Goal: Task Accomplishment & Management: Manage account settings

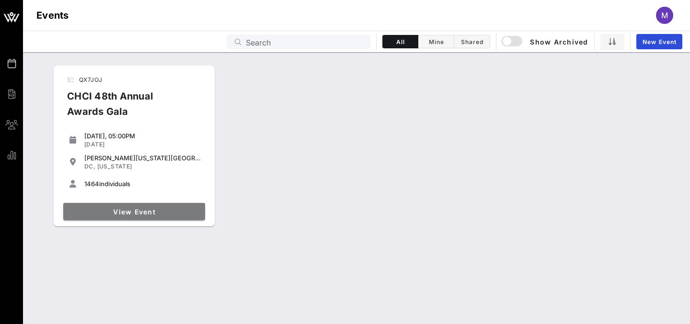
click at [120, 215] on span "View Event" at bounding box center [134, 212] width 134 height 8
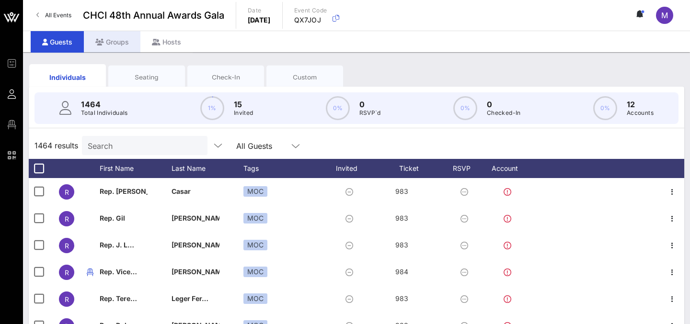
click at [118, 44] on div "Groups" at bounding box center [112, 42] width 57 height 22
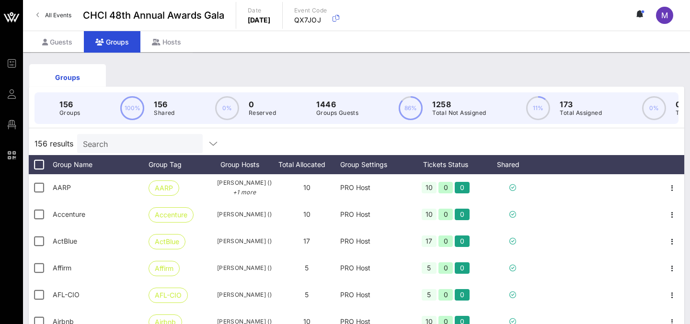
click at [100, 138] on input "Search" at bounding box center [139, 144] width 112 height 12
click at [137, 145] on input "text" at bounding box center [139, 144] width 112 height 12
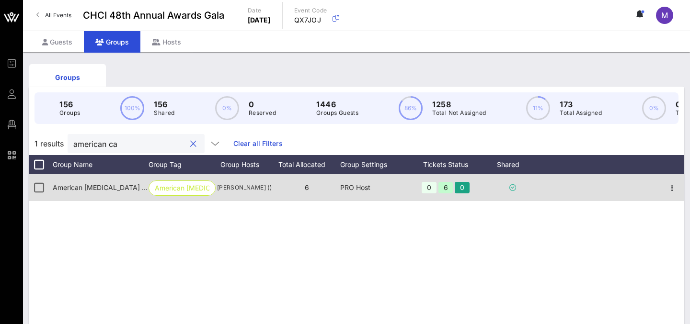
type input "american ca"
click at [108, 186] on span "American [MEDICAL_DATA] Society [MEDICAL_DATA] Action Network" at bounding box center [163, 188] width 221 height 8
click at [448, 187] on div "6" at bounding box center [446, 188] width 15 height 12
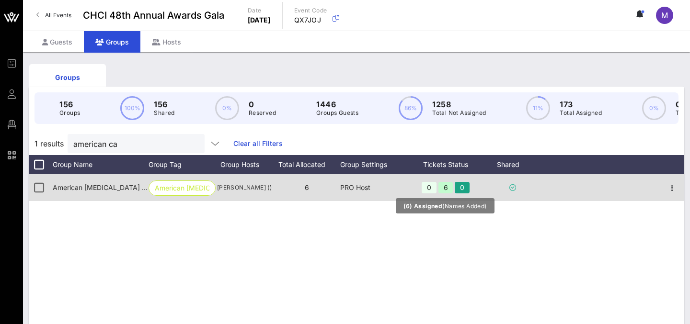
click at [448, 187] on div "6" at bounding box center [446, 188] width 15 height 12
click at [339, 179] on div "6" at bounding box center [306, 187] width 67 height 27
click at [672, 190] on icon "button" at bounding box center [673, 189] width 12 height 12
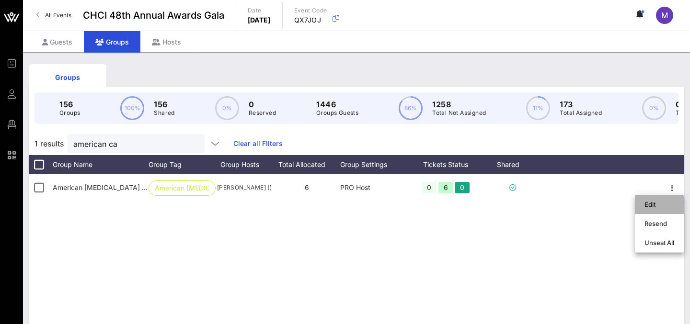
click at [659, 207] on div "Edit" at bounding box center [660, 205] width 30 height 8
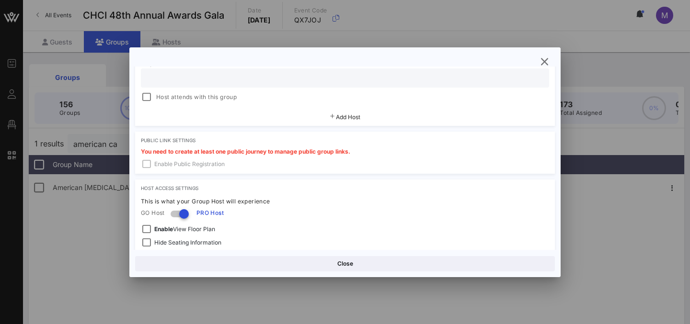
scroll to position [310, 0]
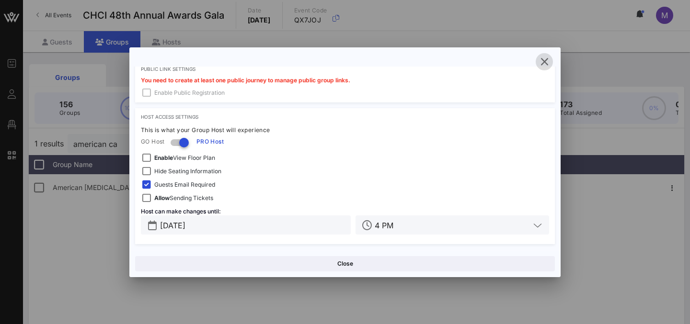
click at [547, 63] on icon "button" at bounding box center [545, 62] width 12 height 12
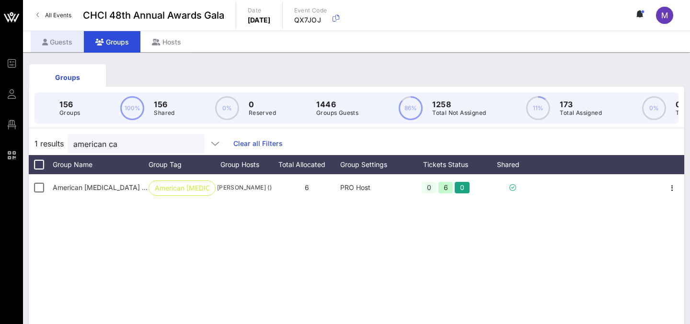
click at [61, 43] on div "Guests" at bounding box center [57, 42] width 53 height 22
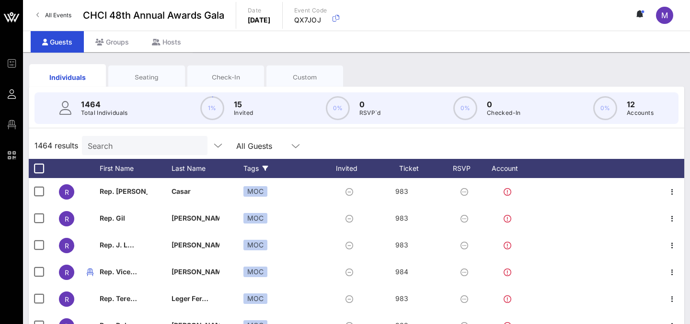
click at [266, 166] on icon at bounding box center [266, 169] width 6 height 6
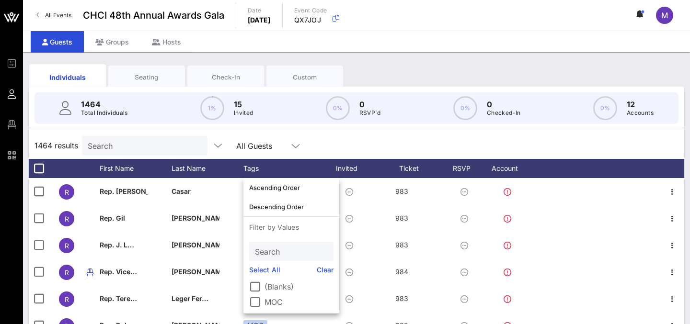
click at [271, 251] on input "Search" at bounding box center [290, 251] width 71 height 12
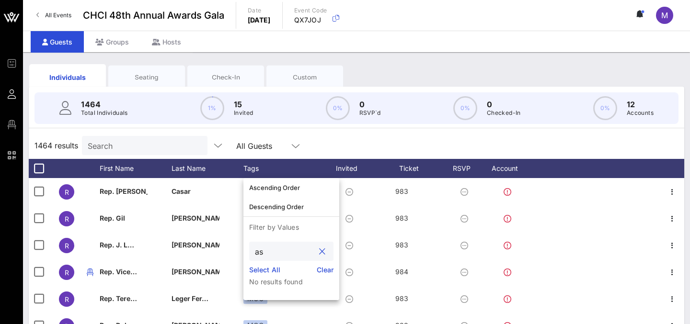
type input "a"
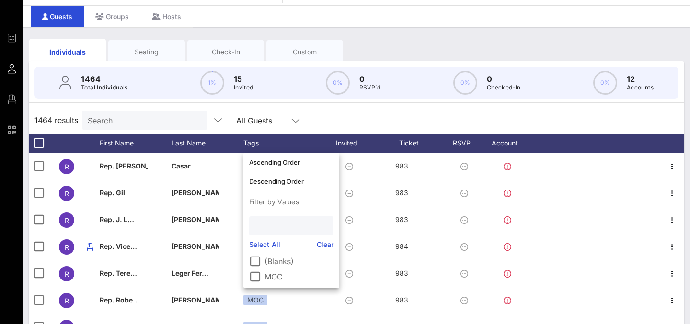
scroll to position [37, 0]
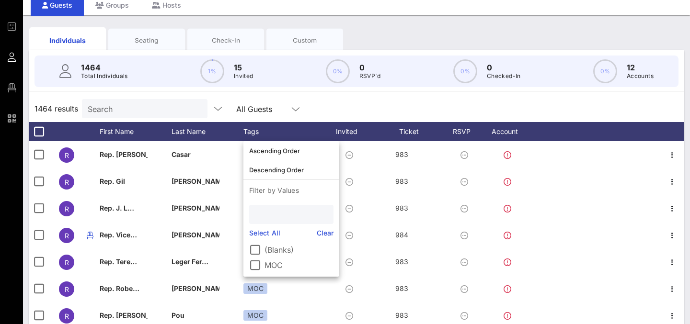
click at [287, 107] on div "1464 results Search All Guests" at bounding box center [357, 108] width 656 height 27
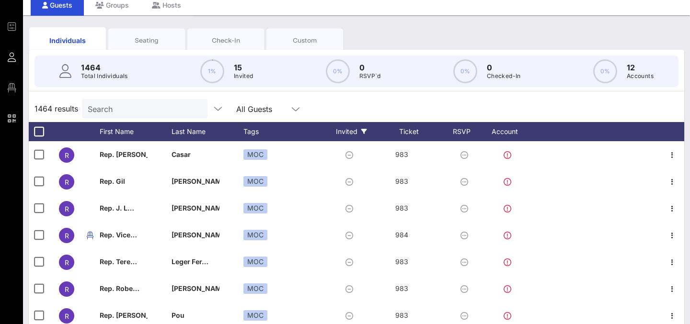
click at [368, 130] on div "Invited" at bounding box center [351, 131] width 53 height 19
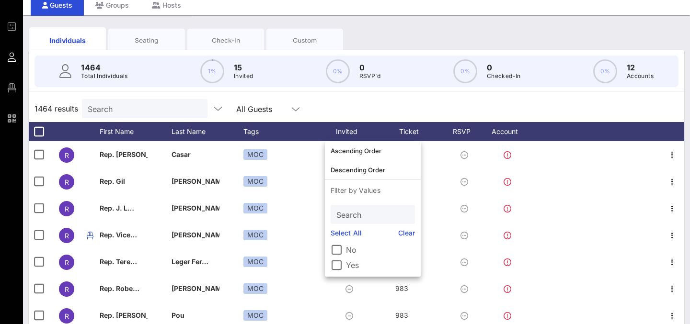
click at [397, 118] on div "1464 results Search All Guests" at bounding box center [357, 108] width 656 height 27
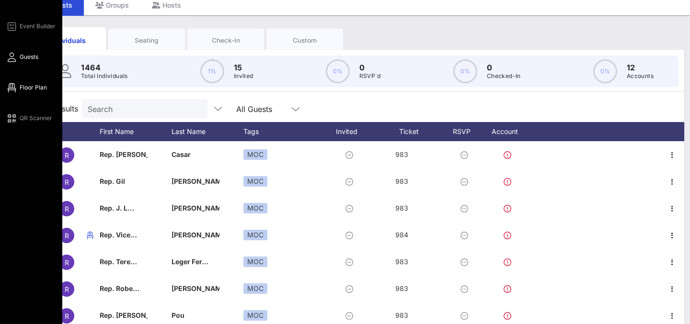
click at [13, 89] on icon at bounding box center [12, 87] width 12 height 1
